Goal: Check status: Check status

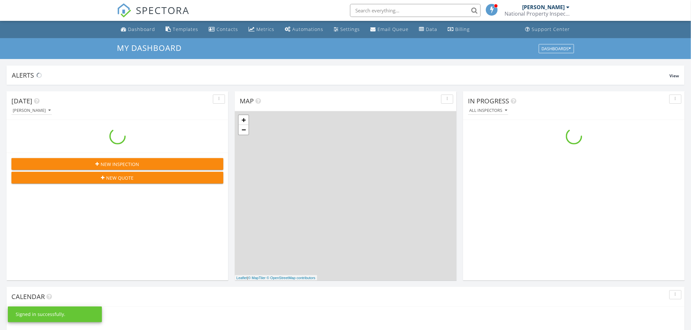
scroll to position [606, 703]
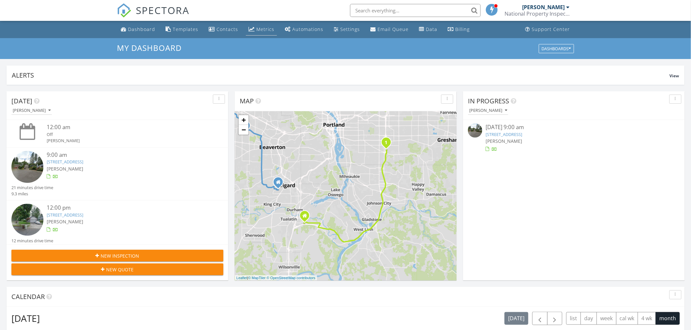
click at [265, 33] on link "Metrics" at bounding box center [261, 30] width 31 height 12
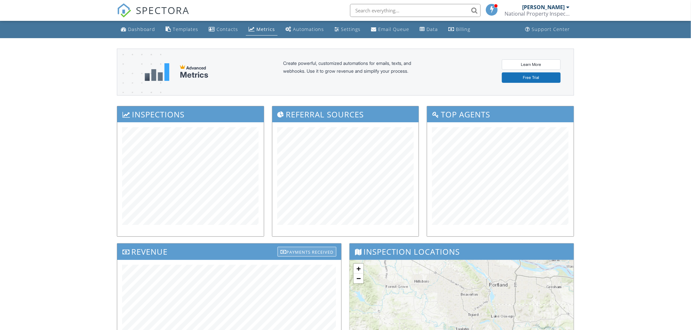
click at [301, 255] on div "Payments Received" at bounding box center [306, 252] width 59 height 10
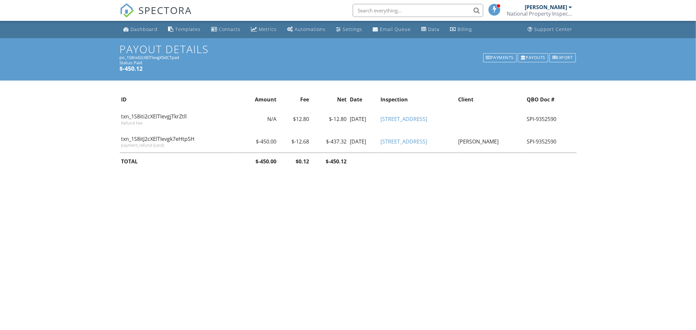
drag, startPoint x: 423, startPoint y: 233, endPoint x: 369, endPoint y: 210, distance: 58.3
click at [423, 233] on body "SPECTORA Alex Schiedler National Property Inspections, PDX Metro Role: Inspecto…" at bounding box center [348, 162] width 696 height 325
drag, startPoint x: 527, startPoint y: 141, endPoint x: 560, endPoint y: 141, distance: 32.6
click at [560, 141] on td "SPI-9352590" at bounding box center [551, 142] width 52 height 23
copy td "SPI-9352590"
